Goal: Task Accomplishment & Management: Complete application form

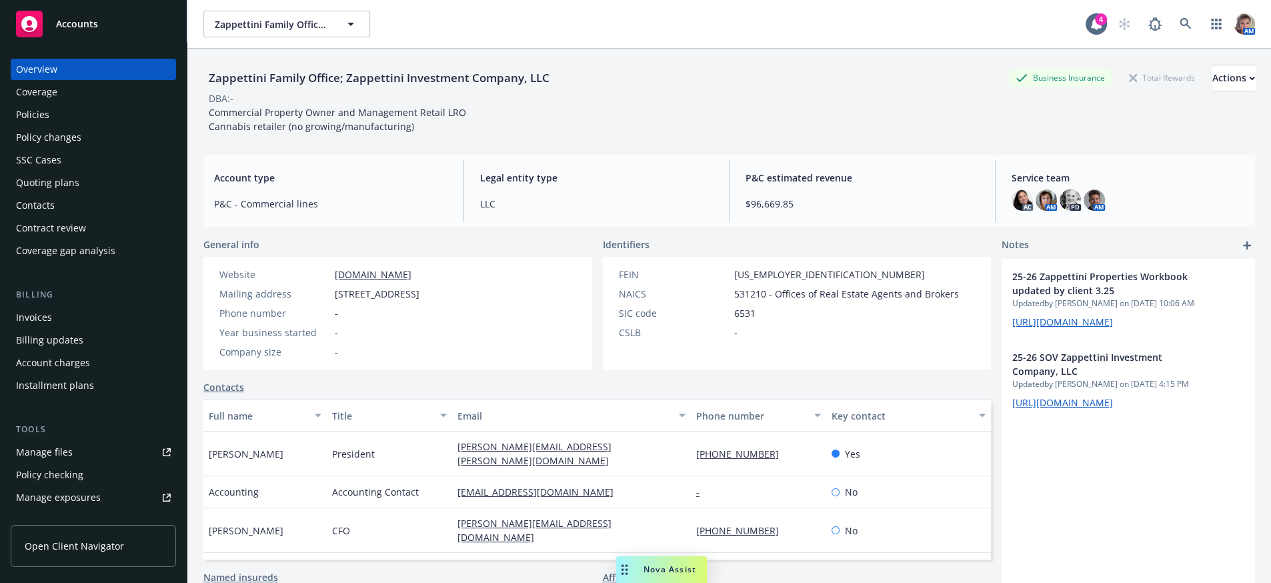
click at [104, 37] on div "Accounts" at bounding box center [93, 24] width 155 height 27
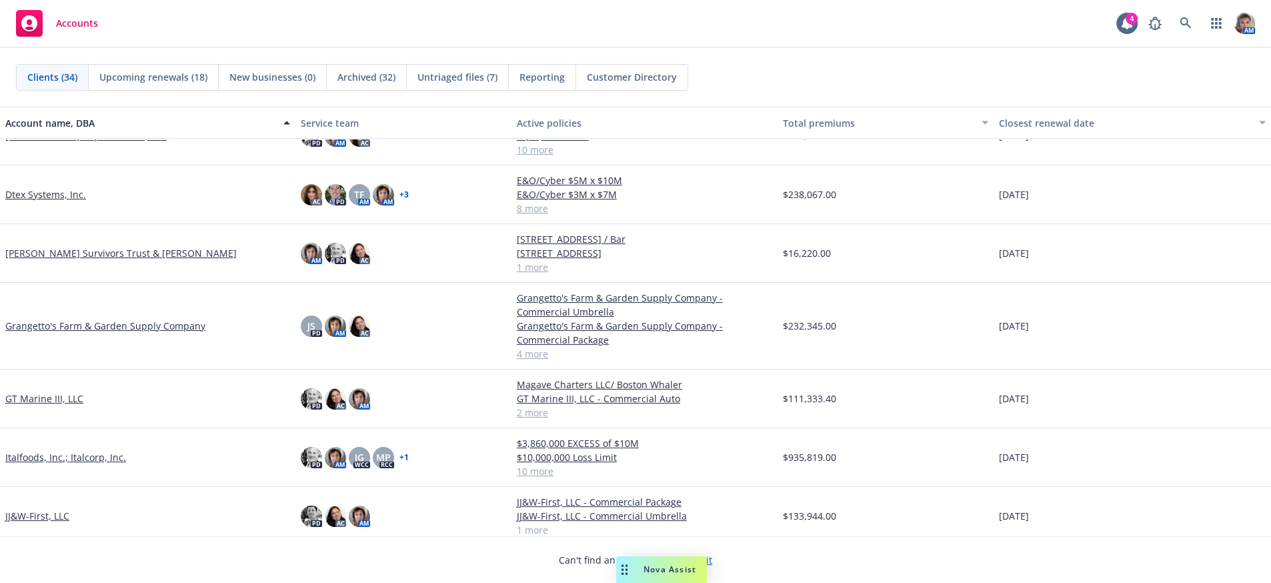
scroll to position [442, 0]
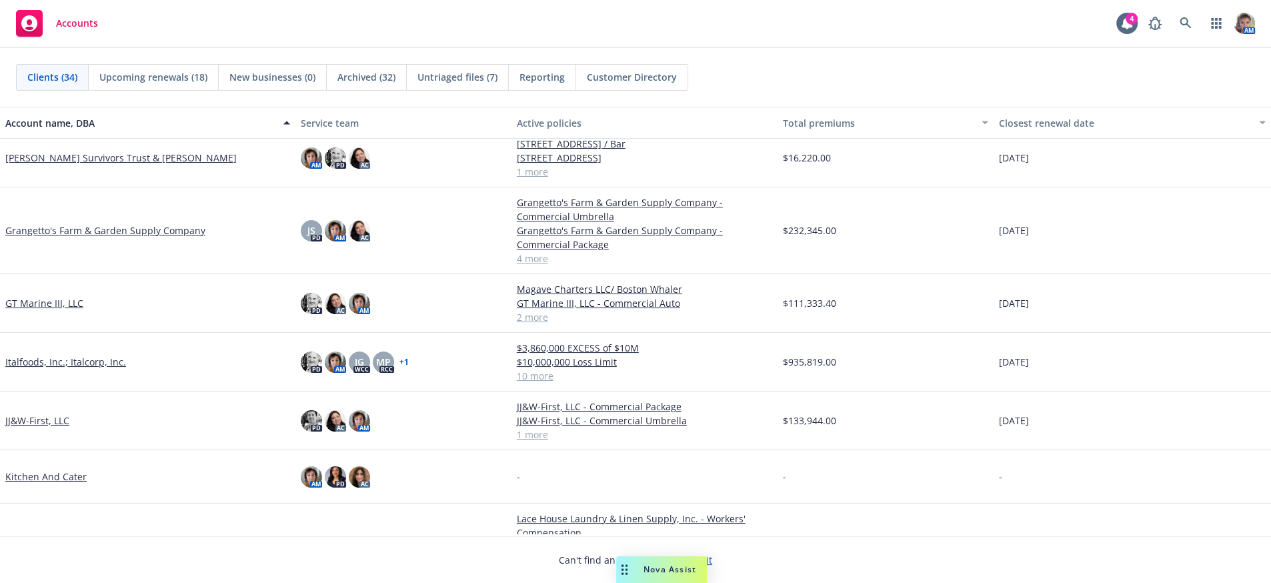
click at [40, 369] on link "Italfoods, Inc.; Italcorp, Inc." at bounding box center [65, 362] width 121 height 14
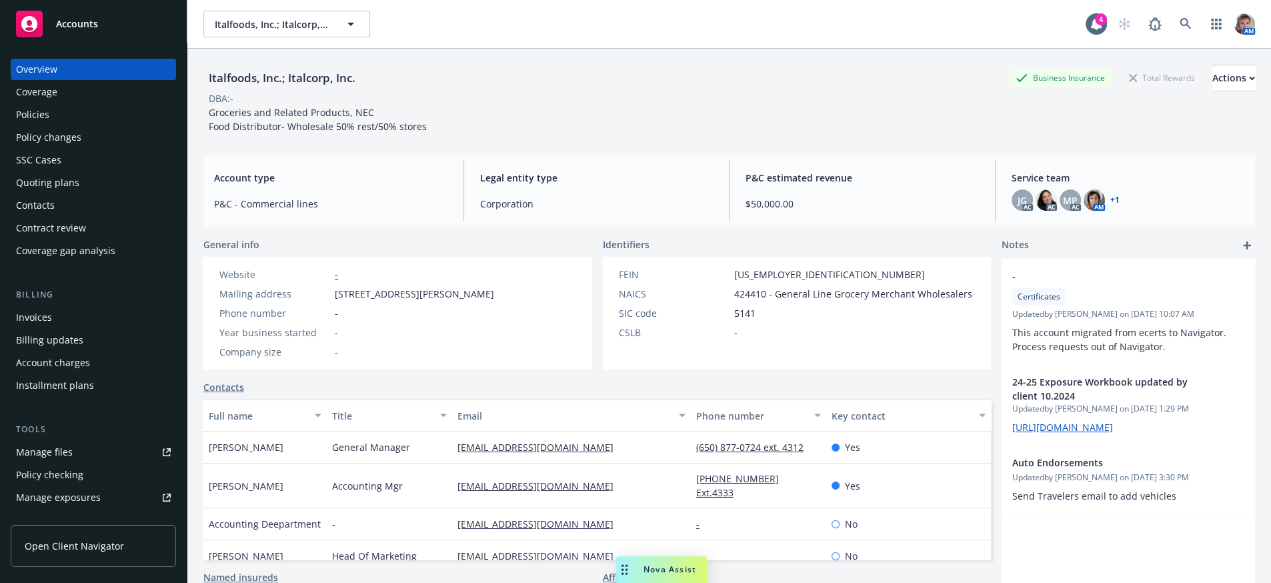
click at [89, 193] on div "Quoting plans" at bounding box center [93, 182] width 155 height 21
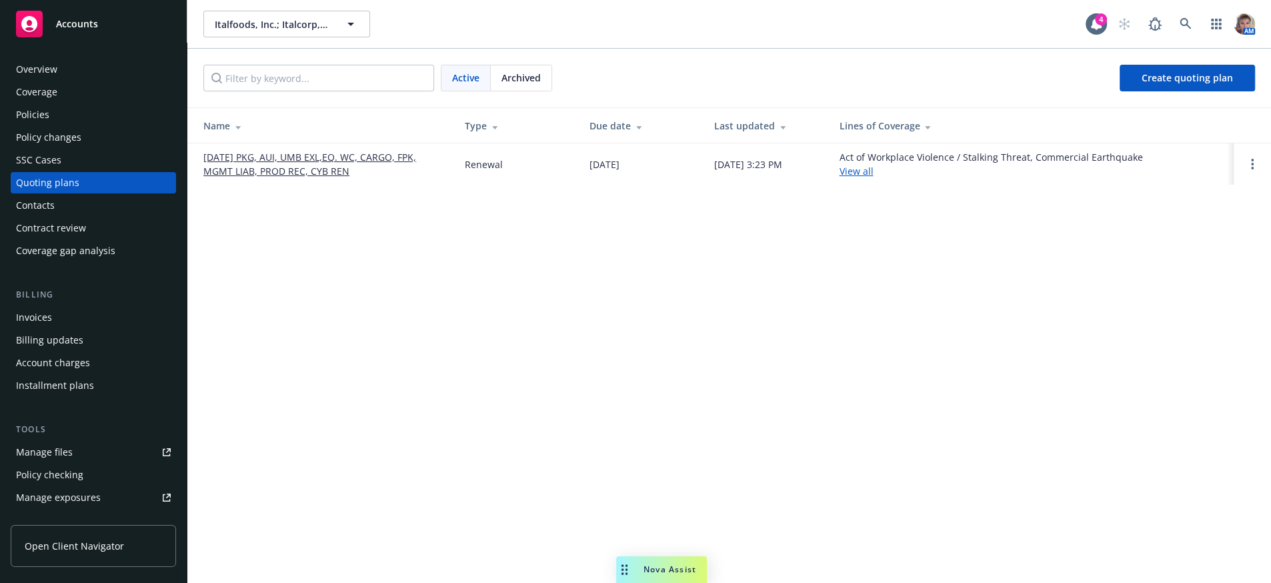
click at [328, 166] on link "[DATE] PKG, AUI, UMB EXL,EQ. WC, CARGO, FPK, MGMT LIAB, PROD REC, CYB REN" at bounding box center [323, 164] width 240 height 28
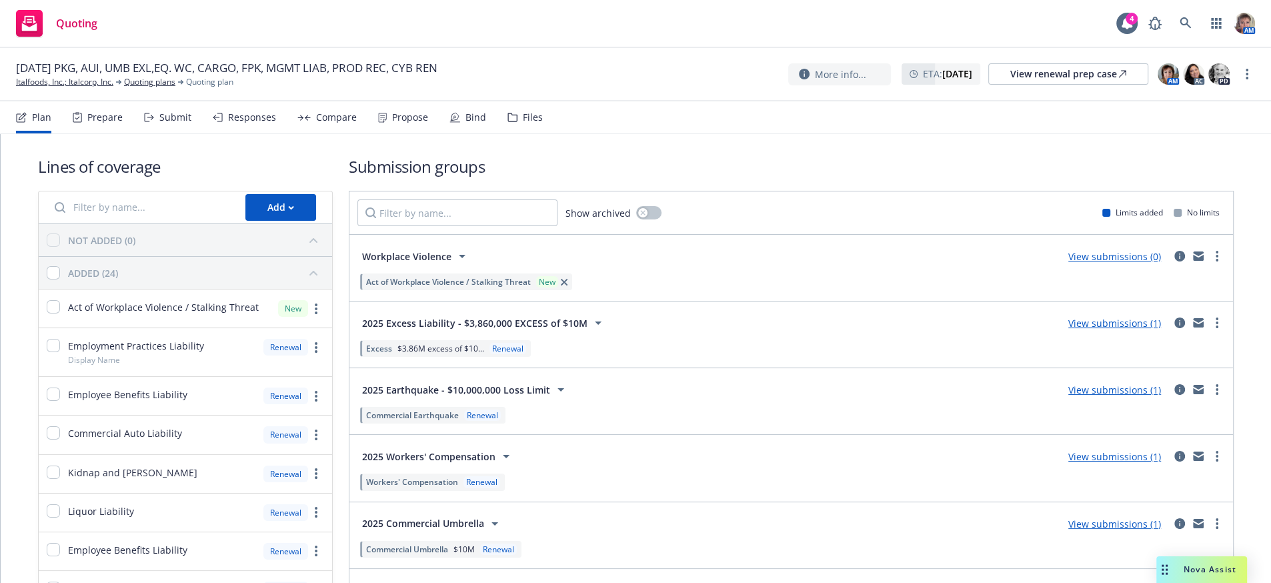
click at [191, 123] on div "Submit" at bounding box center [175, 117] width 32 height 11
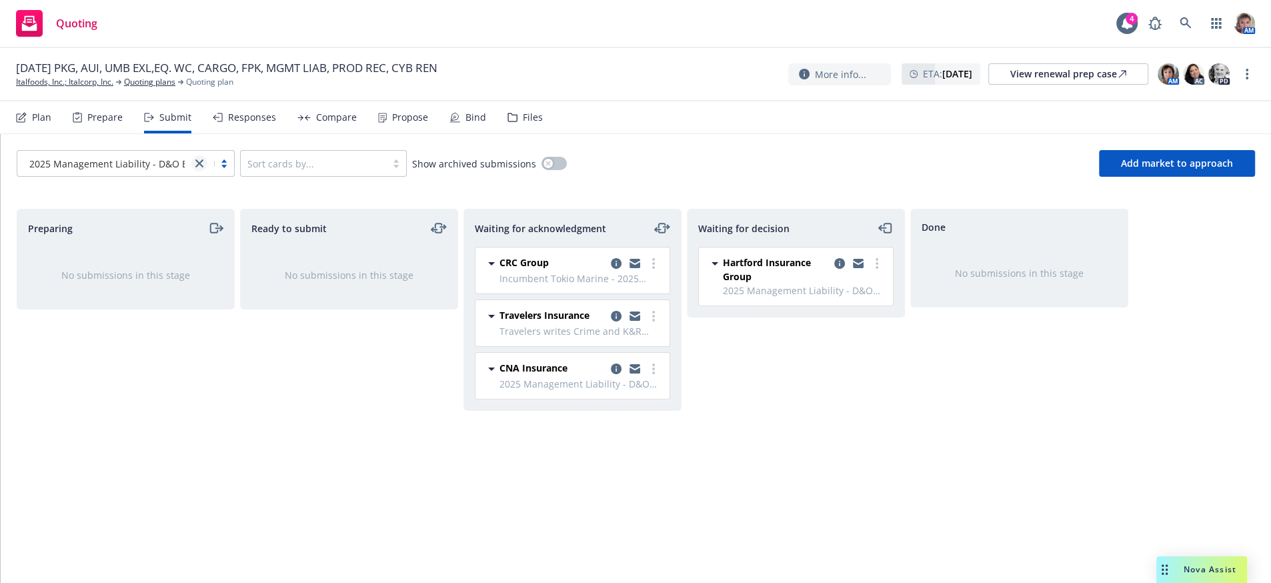
click at [199, 167] on icon "close" at bounding box center [199, 163] width 8 height 8
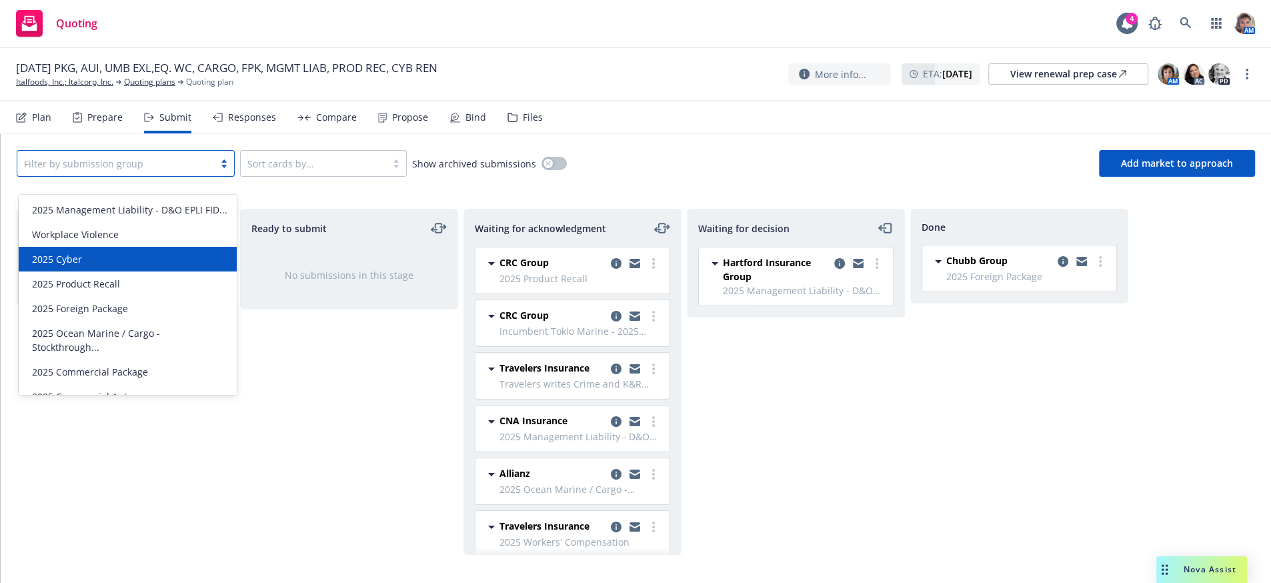
click at [180, 266] on div "2025 Cyber" at bounding box center [128, 259] width 202 height 14
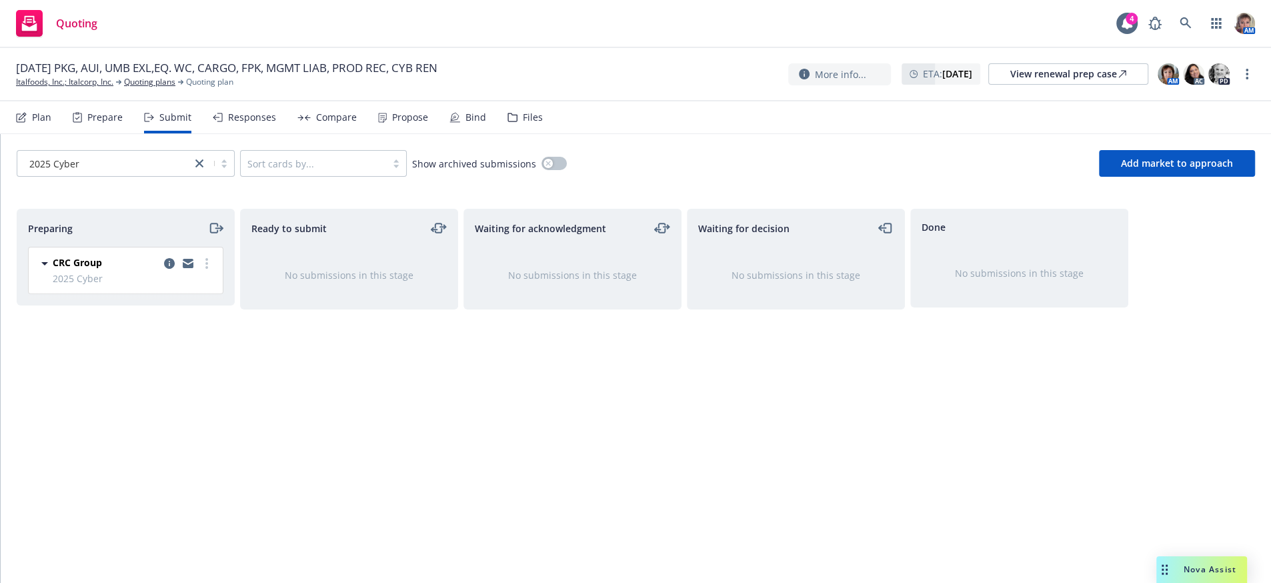
click at [1196, 578] on div "Nova Assist" at bounding box center [1201, 569] width 91 height 27
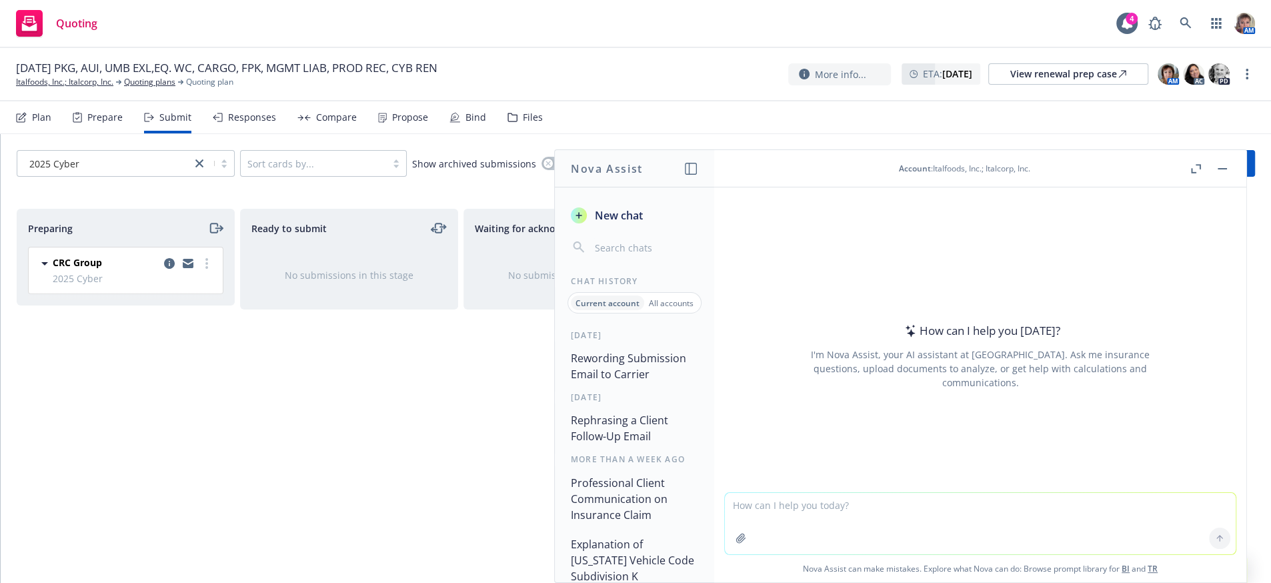
click at [739, 536] on icon "button" at bounding box center [740, 538] width 11 height 11
